Goal: Task Accomplishment & Management: Manage account settings

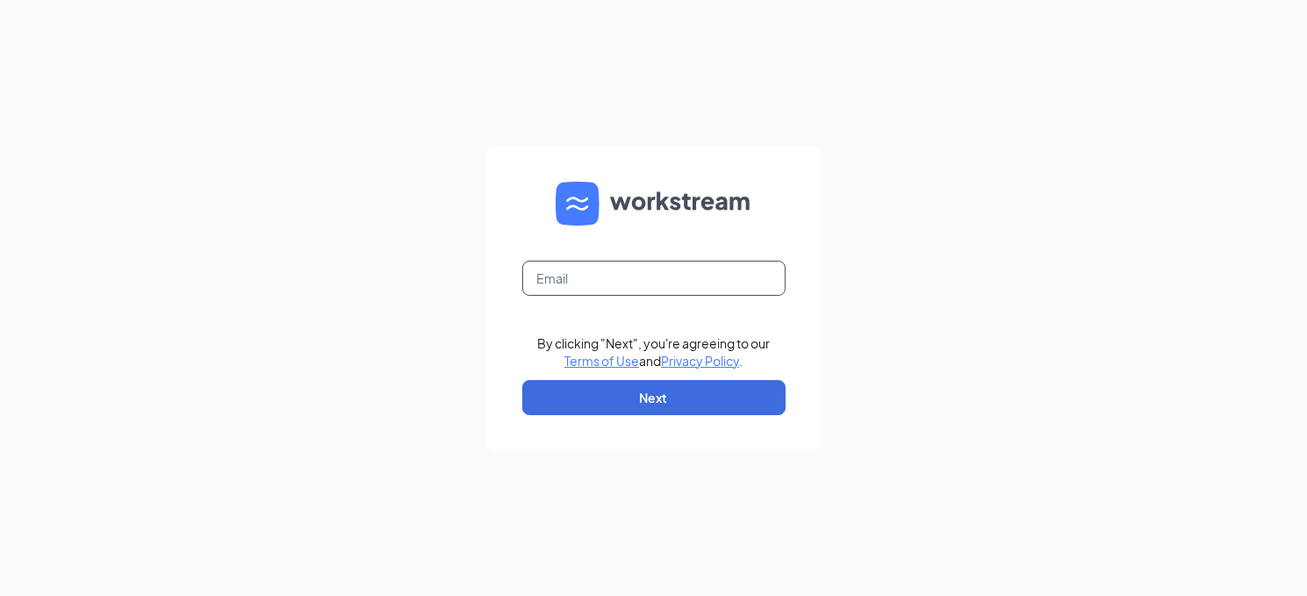
click at [687, 262] on input "text" at bounding box center [653, 278] width 263 height 35
type input "[EMAIL_ADDRESS][DOMAIN_NAME]"
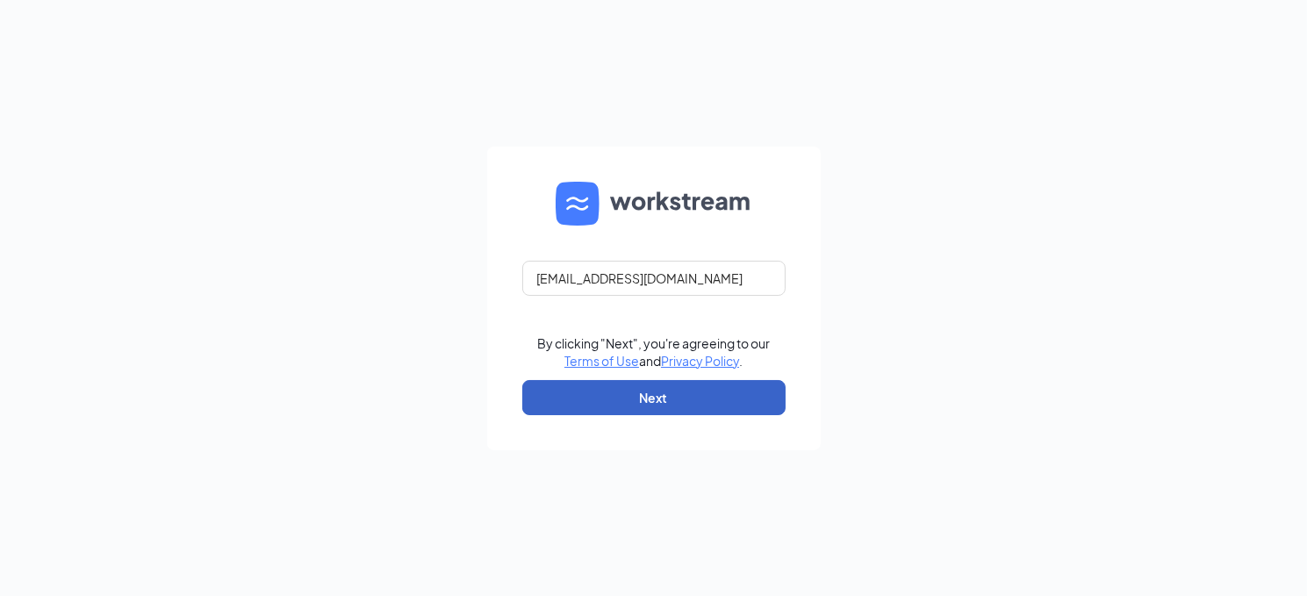
click at [693, 397] on button "Next" at bounding box center [653, 397] width 263 height 35
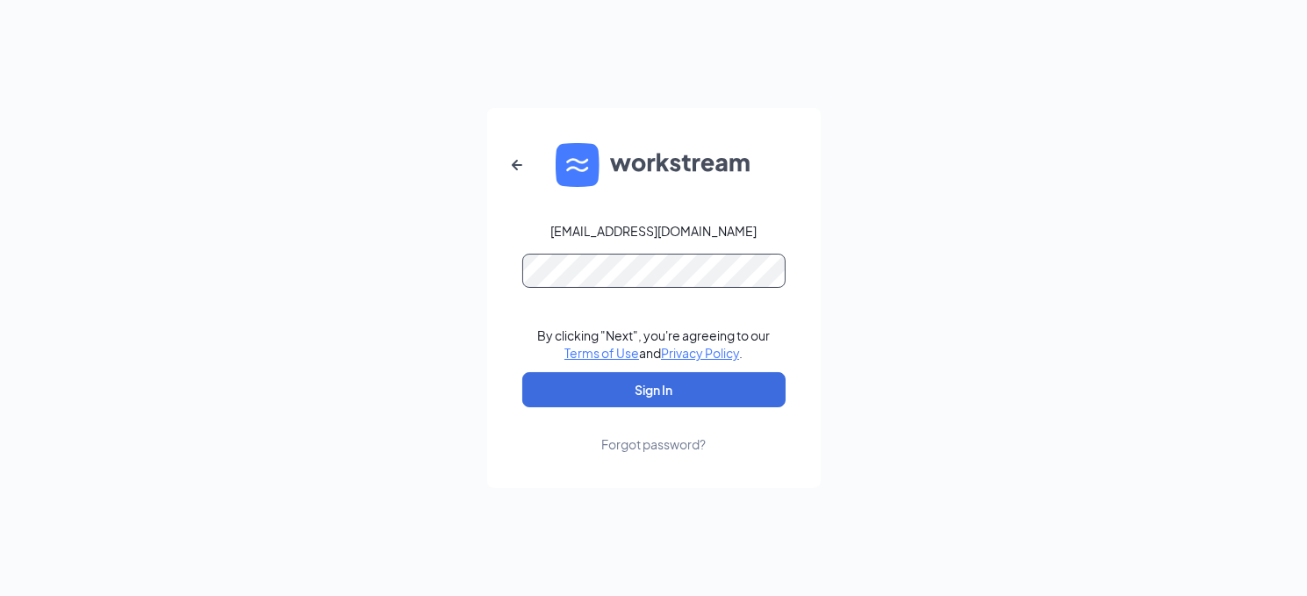
click at [522, 372] on button "Sign In" at bounding box center [653, 389] width 263 height 35
click at [621, 384] on button "Sign In" at bounding box center [653, 389] width 263 height 35
click at [449, 275] on div "[EMAIL_ADDRESS][DOMAIN_NAME] Credential mismatches. By clicking "Next", you're …" at bounding box center [653, 298] width 1307 height 596
click at [714, 398] on button "Sign In" at bounding box center [653, 389] width 263 height 35
click at [434, 264] on div "[EMAIL_ADDRESS][DOMAIN_NAME] Credential mismatches. By clicking "Next", you're …" at bounding box center [653, 298] width 1307 height 596
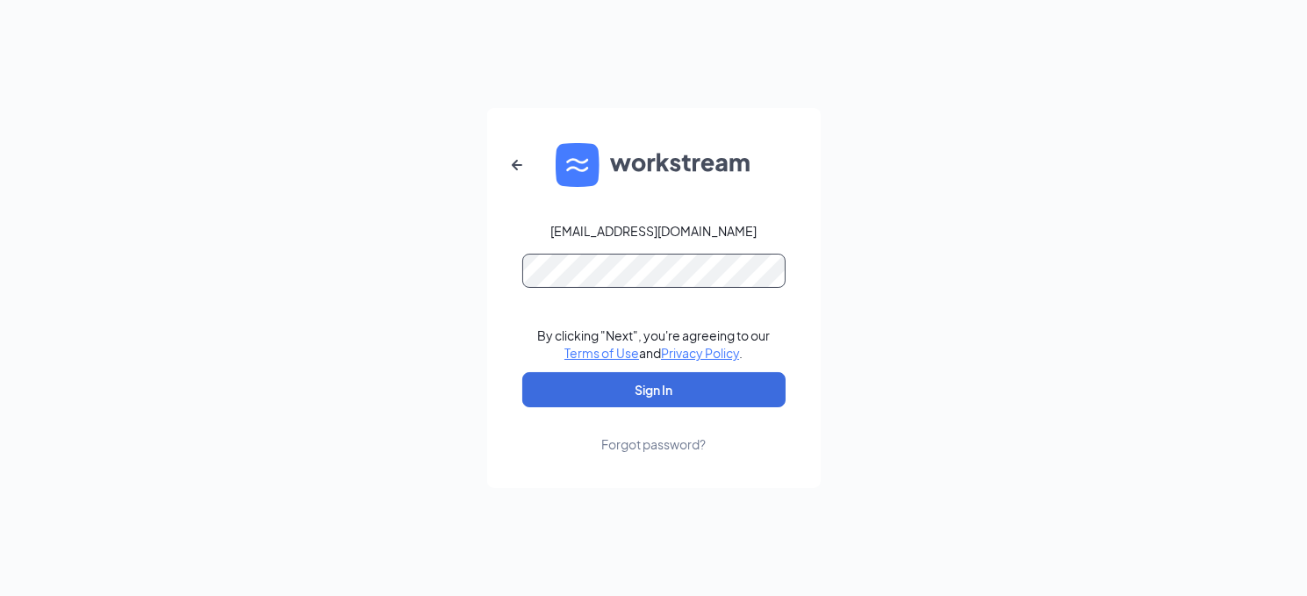
click at [522, 372] on button "Sign In" at bounding box center [653, 389] width 263 height 35
click at [255, 266] on div "[EMAIL_ADDRESS][DOMAIN_NAME] Credential mismatches. By clicking "Next", you're …" at bounding box center [653, 298] width 1307 height 596
